Goal: Information Seeking & Learning: Learn about a topic

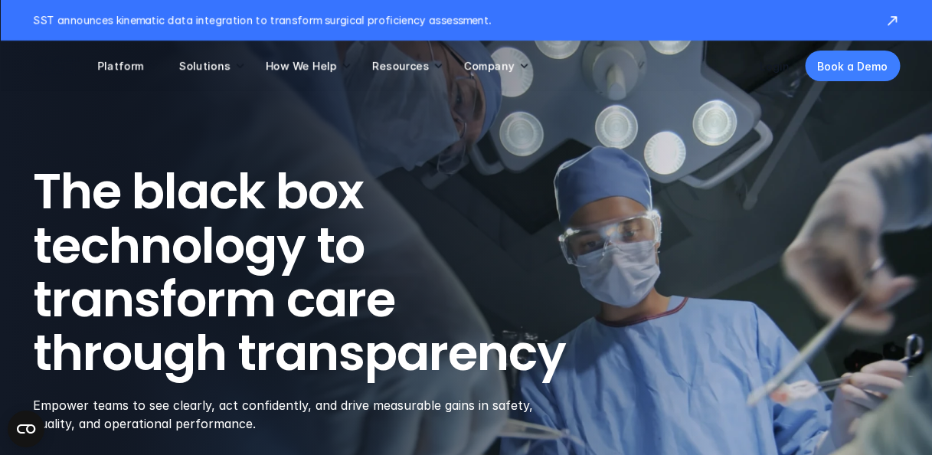
scroll to position [77, 0]
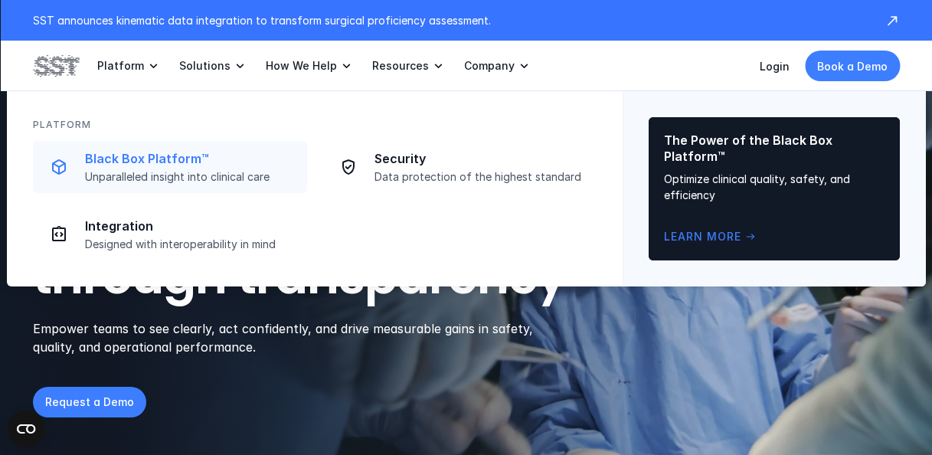
click at [133, 165] on p "Black Box Platform™" at bounding box center [191, 159] width 213 height 16
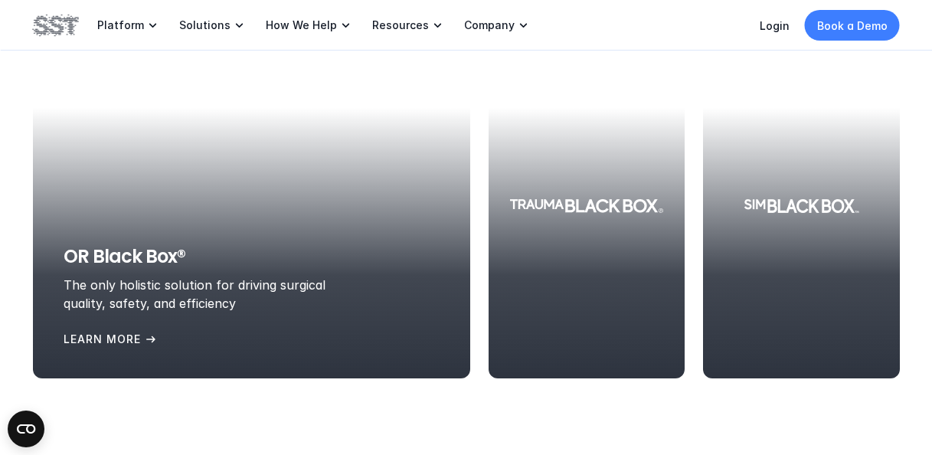
scroll to position [1762, 0]
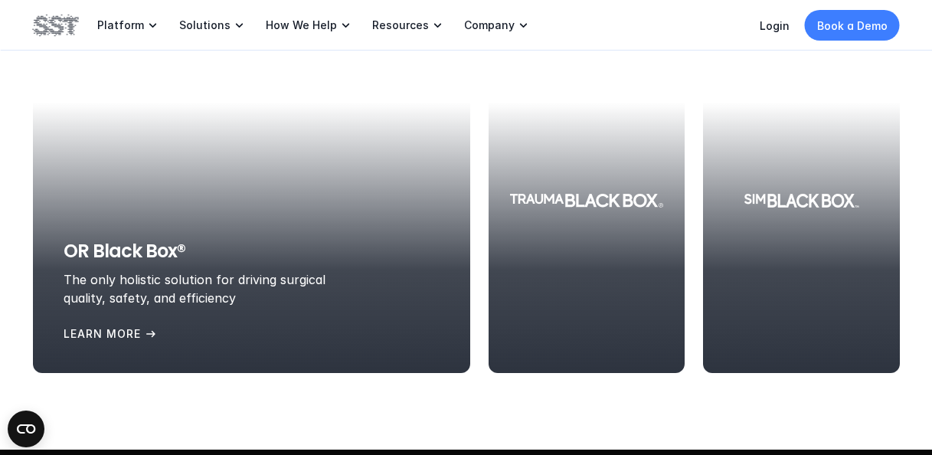
click at [338, 270] on div "OR Black Box® The only holistic solution for driving surgical quality, safety, …" at bounding box center [252, 272] width 376 height 69
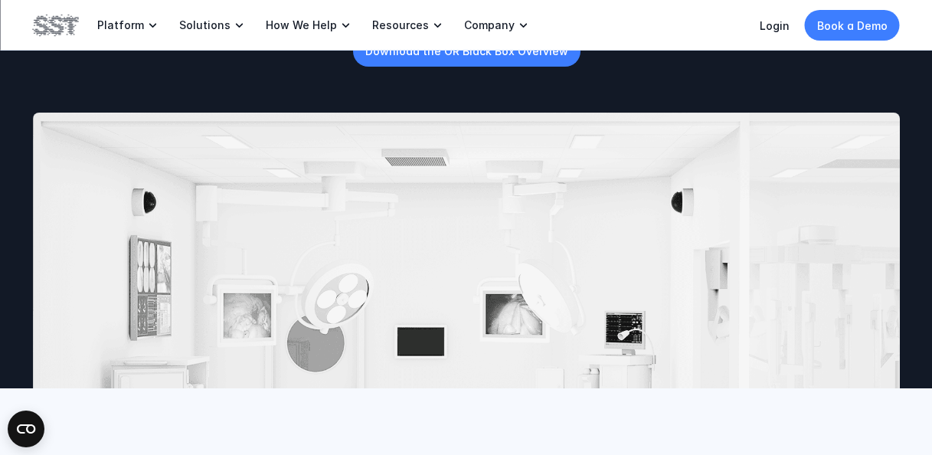
scroll to position [77, 0]
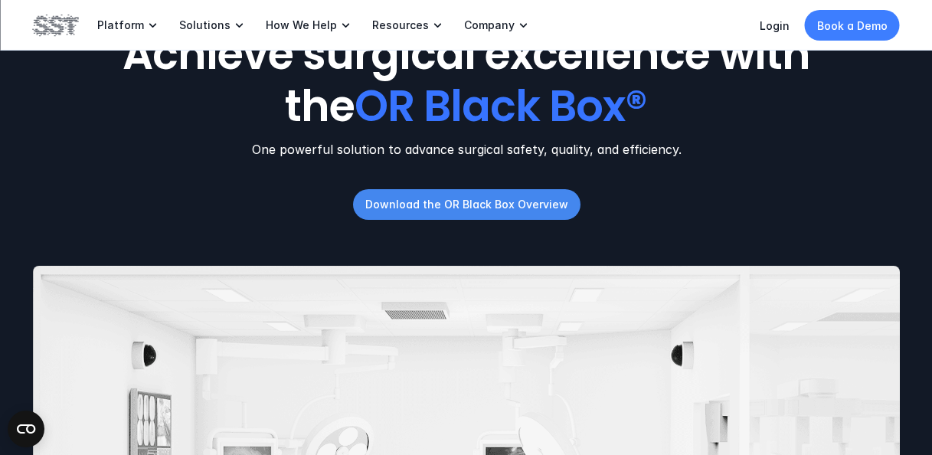
click at [466, 189] on link "Download the OR Black Box Overview" at bounding box center [465, 204] width 227 height 31
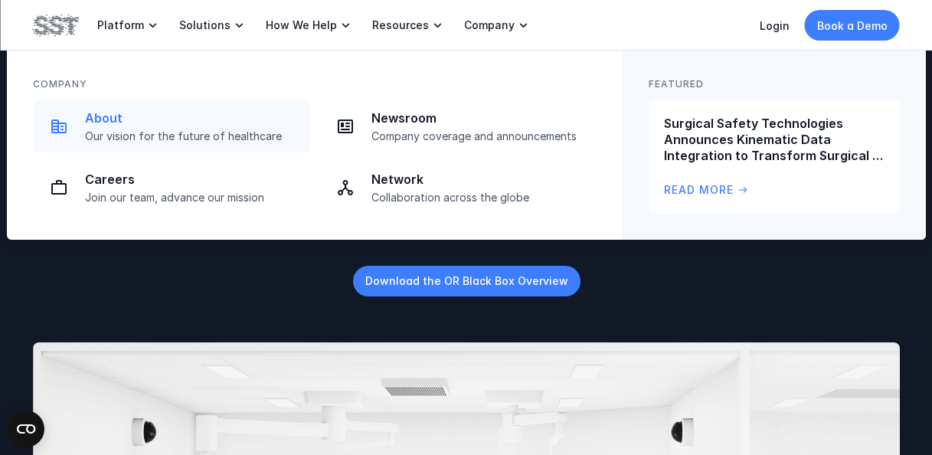
click at [102, 122] on p "About" at bounding box center [193, 118] width 216 height 16
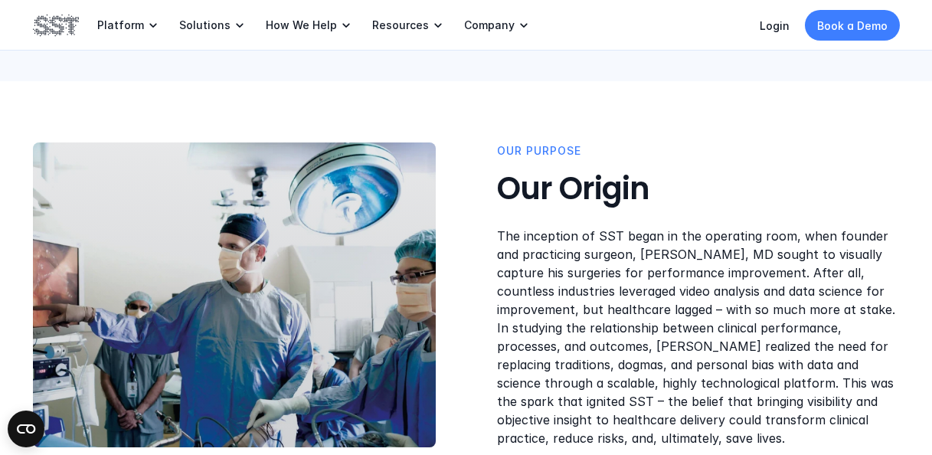
scroll to position [383, 0]
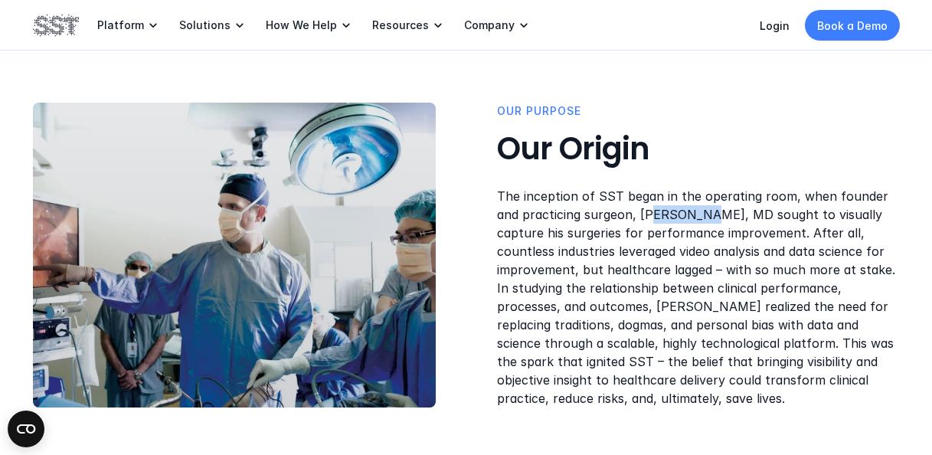
drag, startPoint x: 627, startPoint y: 219, endPoint x: 679, endPoint y: 216, distance: 51.4
click at [679, 216] on p "The inception of SST began in the operating room, when founder and practicing s…" at bounding box center [698, 297] width 403 height 221
drag, startPoint x: 679, startPoint y: 216, endPoint x: 696, endPoint y: 218, distance: 17.8
click at [696, 218] on p "The inception of SST began in the operating room, when founder and practicing s…" at bounding box center [698, 297] width 403 height 221
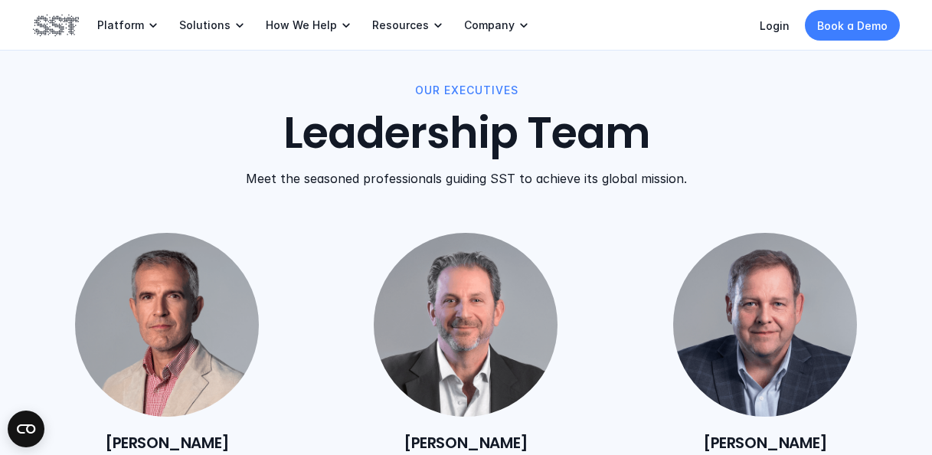
scroll to position [1685, 0]
